Goal: Check status: Check status

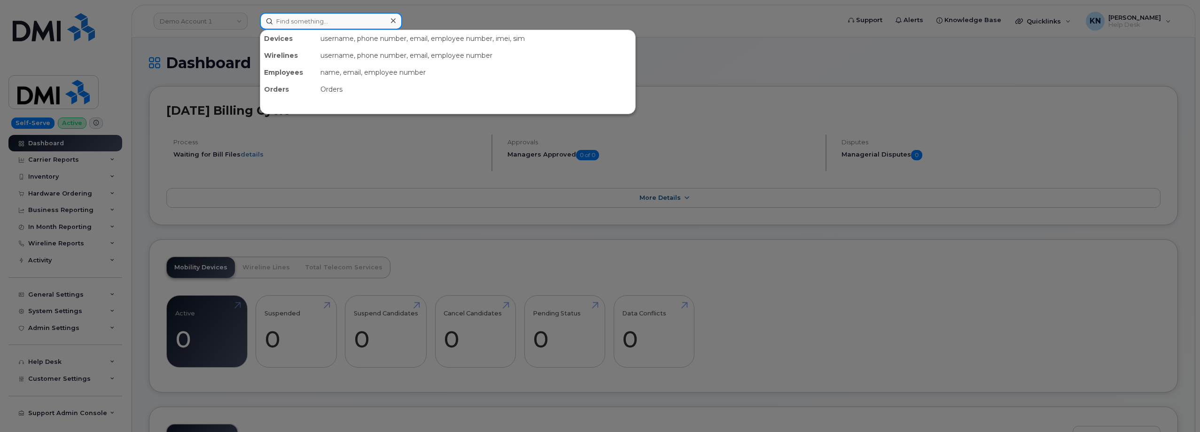
click at [305, 22] on input at bounding box center [331, 21] width 142 height 17
paste input "356380561725736"
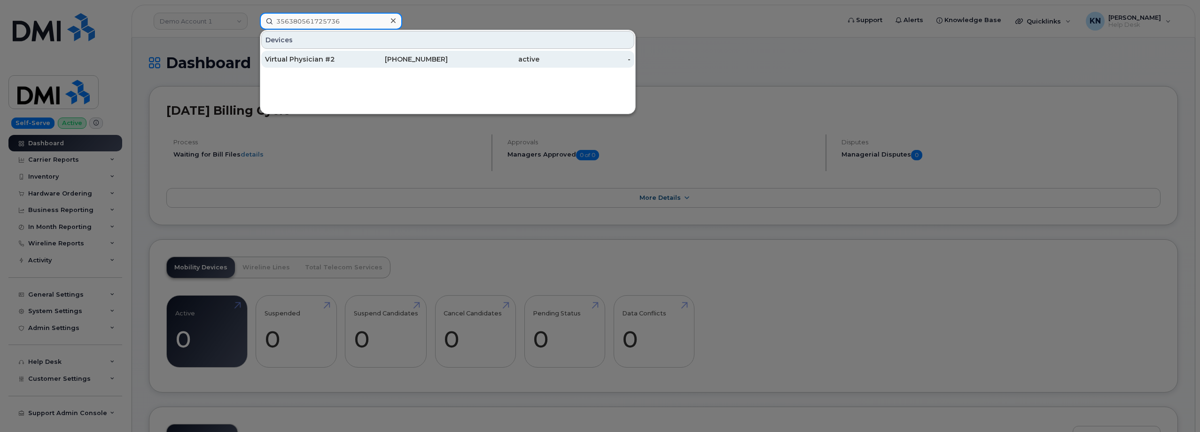
type input "356380561725736"
click at [310, 58] on div "Virtual Physician #2" at bounding box center [311, 59] width 92 height 9
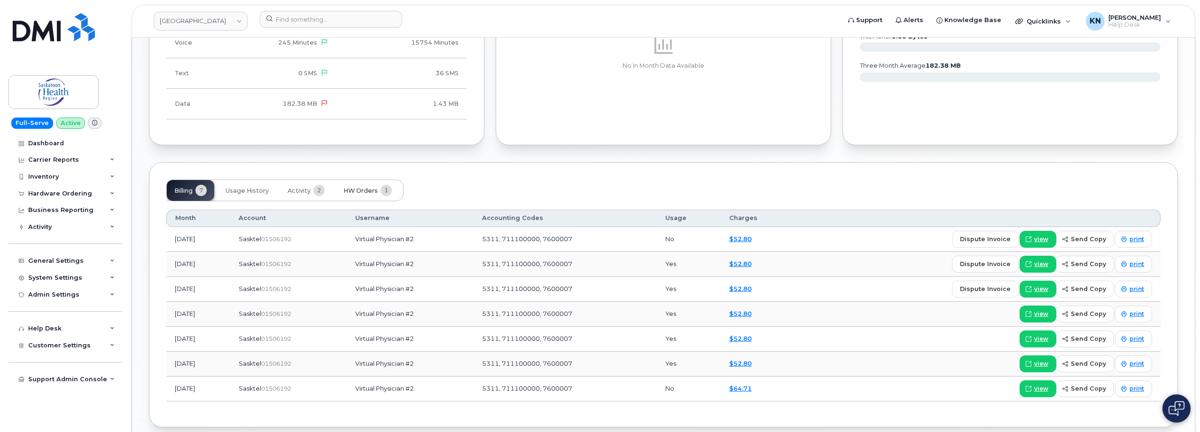
click at [374, 191] on span "HW Orders" at bounding box center [360, 191] width 34 height 8
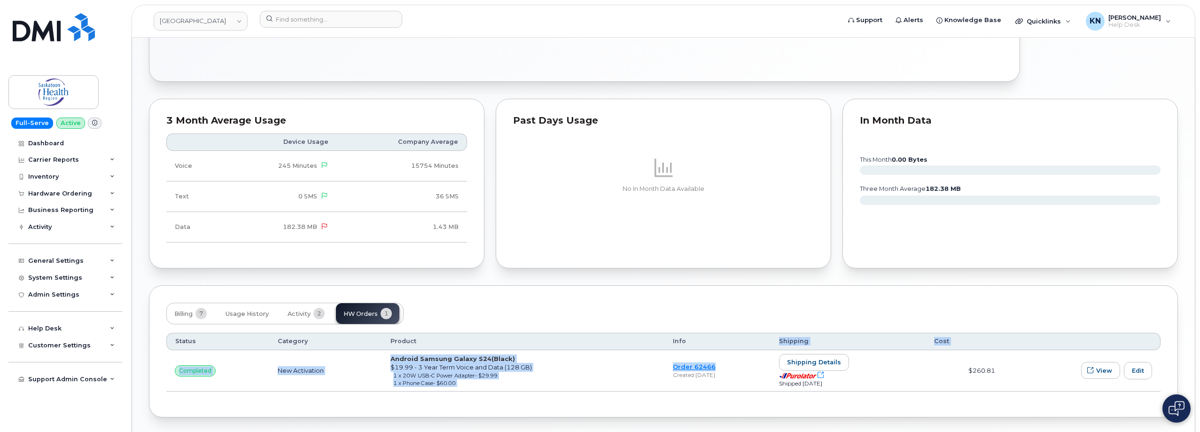
scroll to position [426, 0]
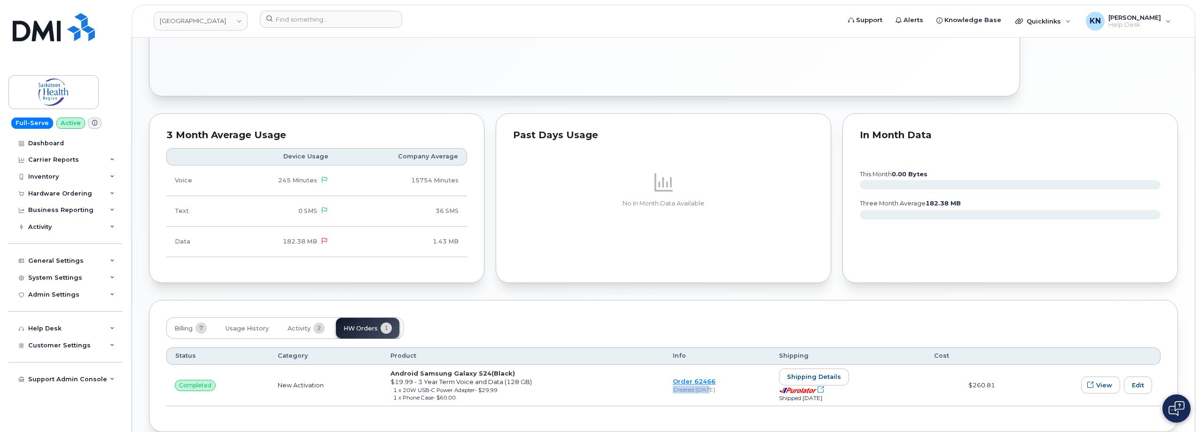
drag, startPoint x: 726, startPoint y: 344, endPoint x: 694, endPoint y: 390, distance: 56.2
click at [694, 390] on div "Created [DATE]" at bounding box center [718, 389] width 90 height 8
click at [697, 403] on td "Order 62466 Created [DATE]" at bounding box center [717, 386] width 107 height 42
drag, startPoint x: 722, startPoint y: 388, endPoint x: 685, endPoint y: 391, distance: 37.7
click at [685, 391] on div "Created [DATE]" at bounding box center [718, 389] width 90 height 8
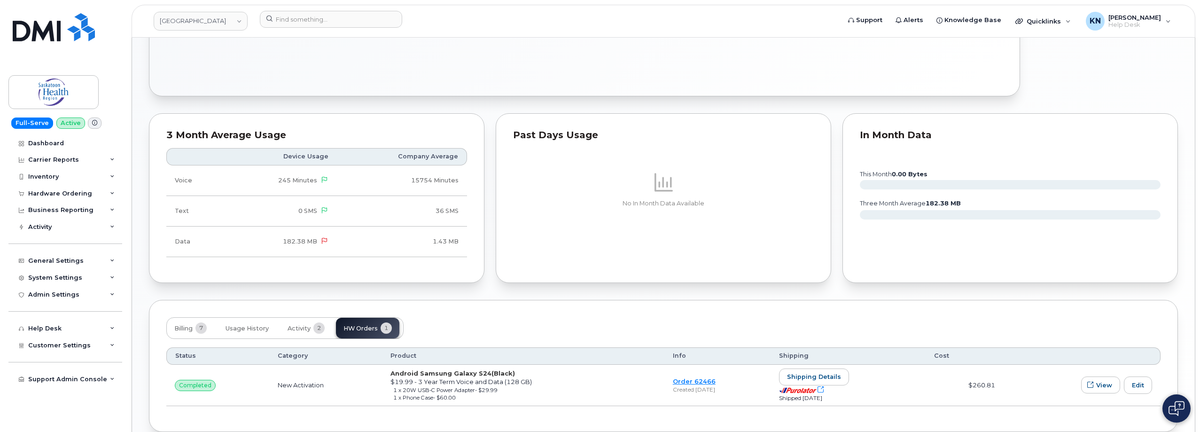
copy div "[DATE]"
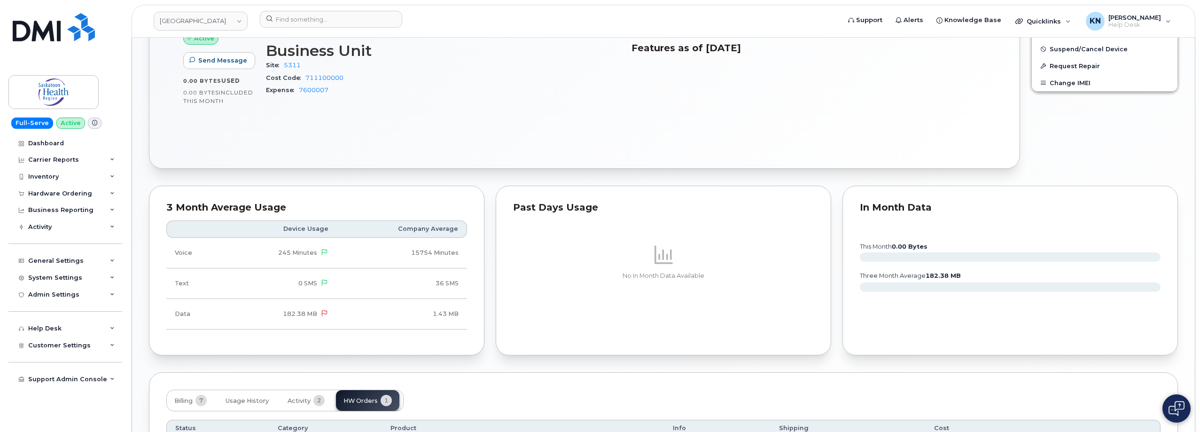
scroll to position [473, 0]
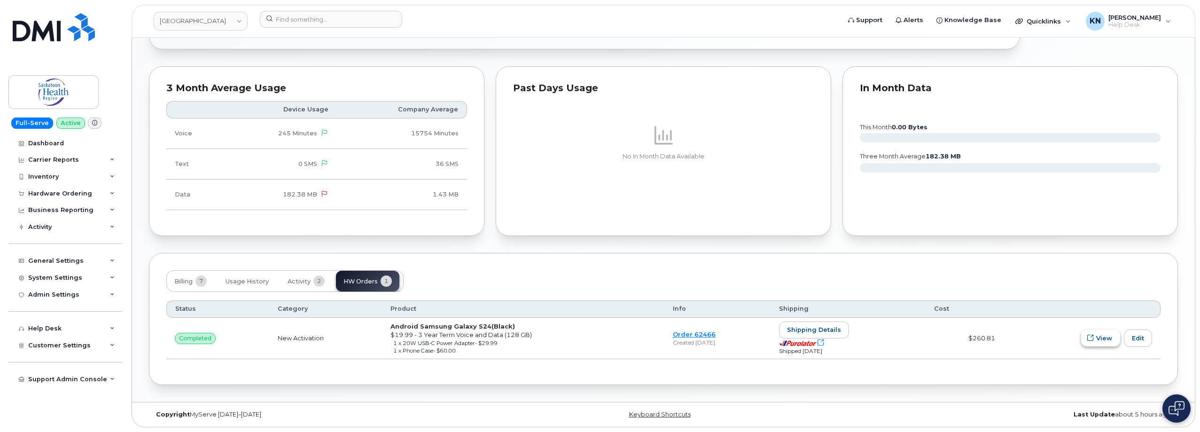
click at [1100, 342] on span "View" at bounding box center [1104, 338] width 16 height 9
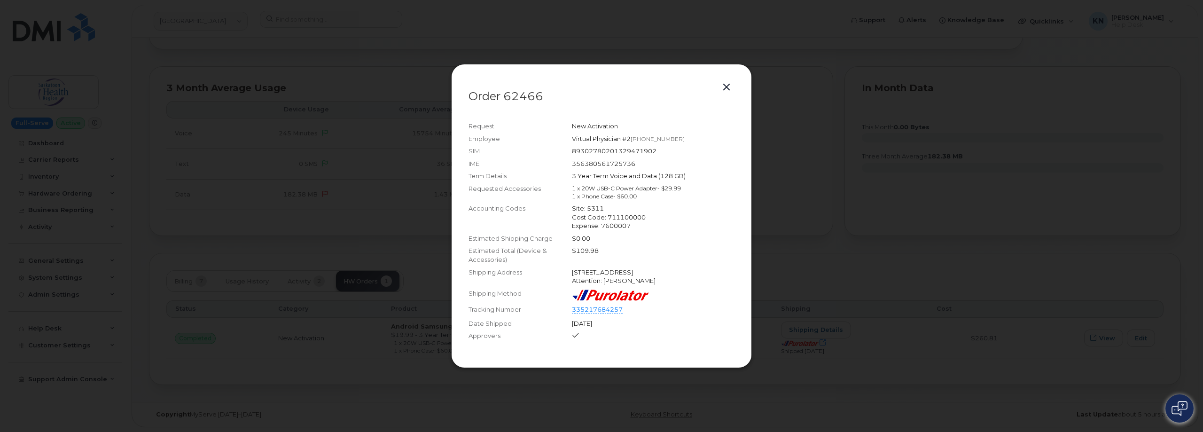
click at [725, 81] on button "button" at bounding box center [726, 87] width 14 height 13
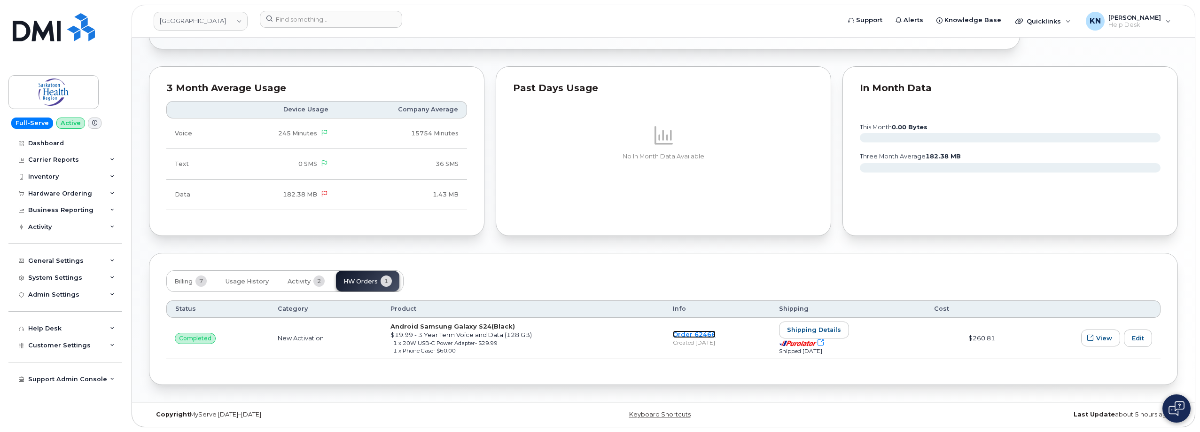
click at [673, 331] on link "Order 62466" at bounding box center [694, 334] width 43 height 8
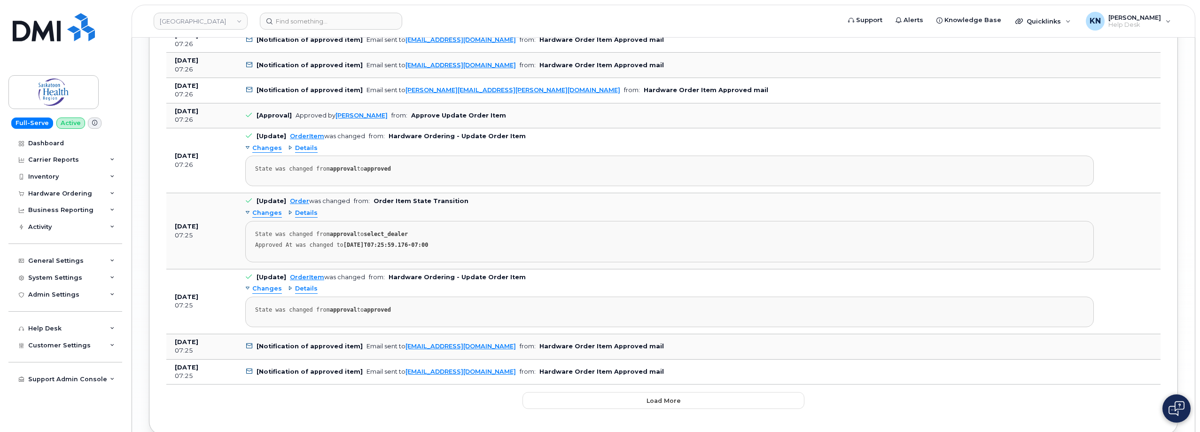
scroll to position [1714, 0]
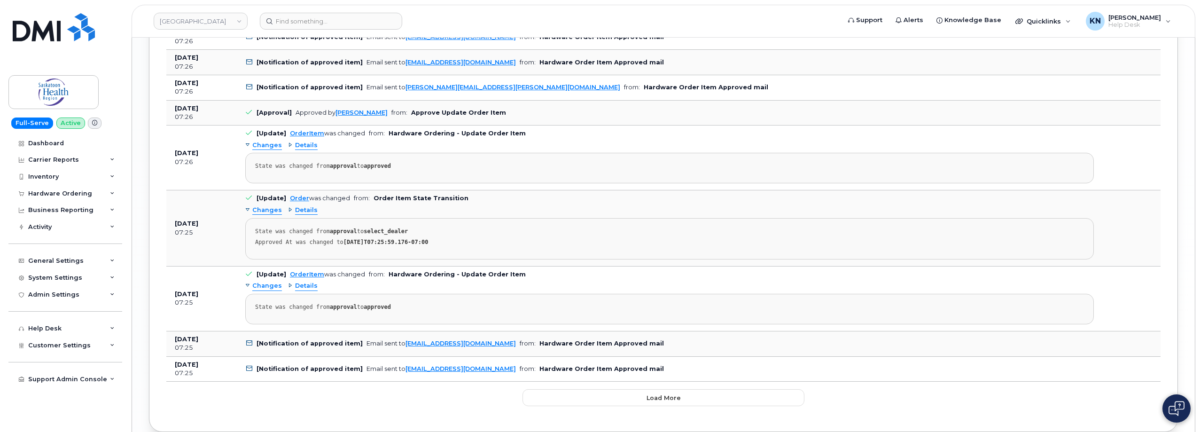
click at [621, 401] on button "Load more" at bounding box center [663, 397] width 282 height 17
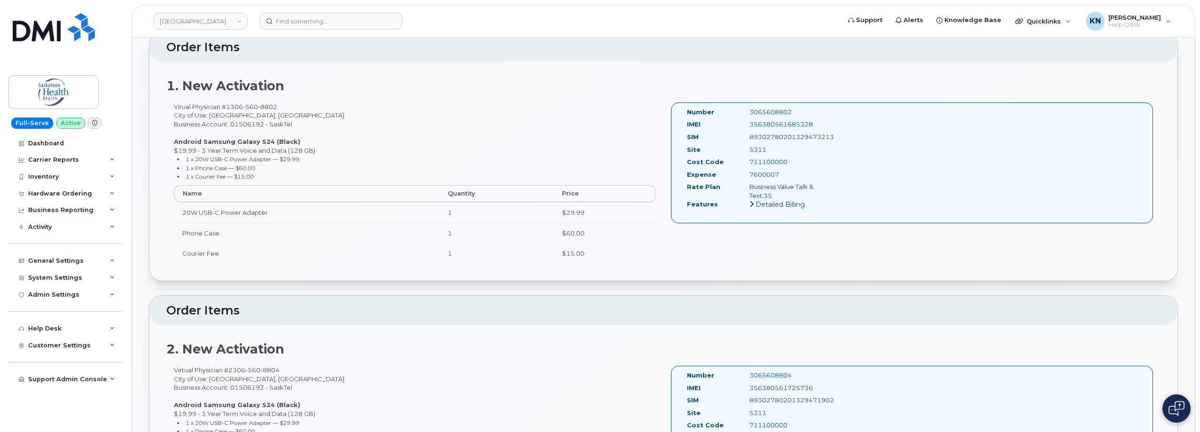
scroll to position [235, 0]
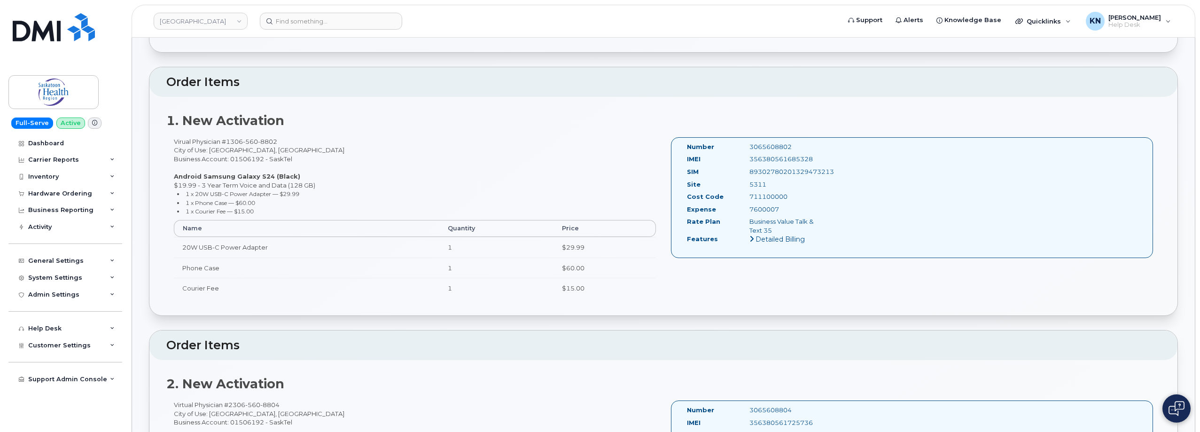
click at [223, 155] on div "Virual Physician #1 306 560 8802 City of Use: Wynyard, Saskatchewan Business Ac…" at bounding box center [414, 222] width 497 height 170
click at [225, 152] on div "Virual Physician #1 306 560 8802 City of Use: Wynyard, Saskatchewan Business Ac…" at bounding box center [414, 222] width 497 height 170
copy div "Wynyard"
